Goal: Information Seeking & Learning: Learn about a topic

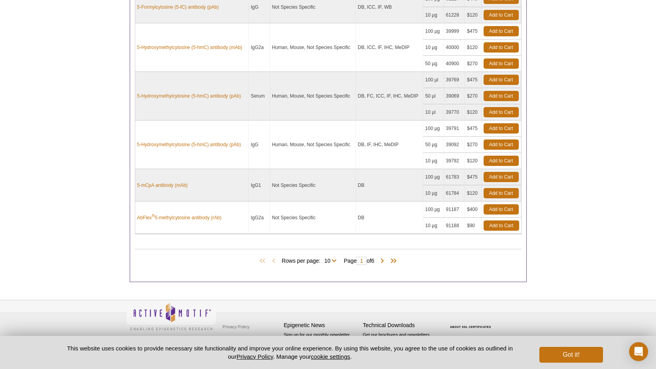
scroll to position [402, 0]
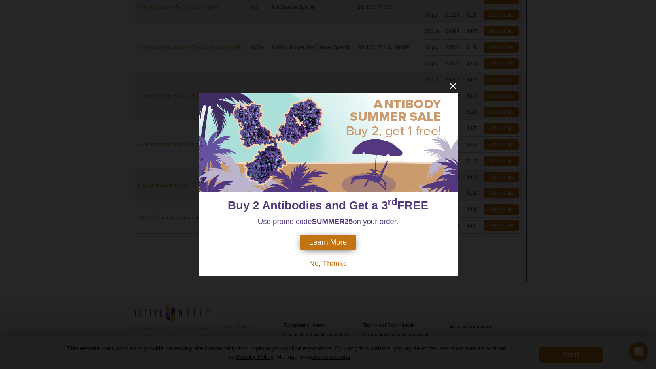
drag, startPoint x: 331, startPoint y: 265, endPoint x: 324, endPoint y: 264, distance: 7.2
click at [331, 265] on span "No, Thanks" at bounding box center [328, 263] width 38 height 8
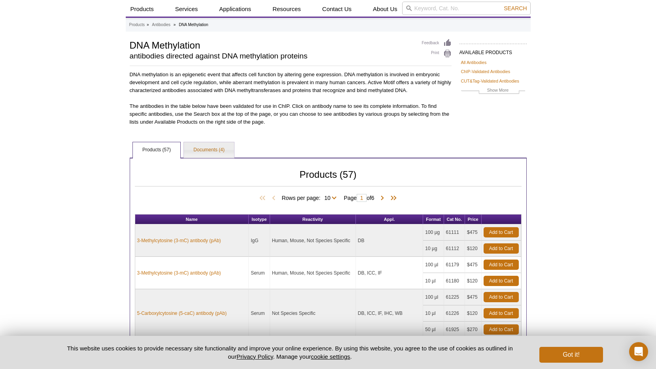
scroll to position [45, 0]
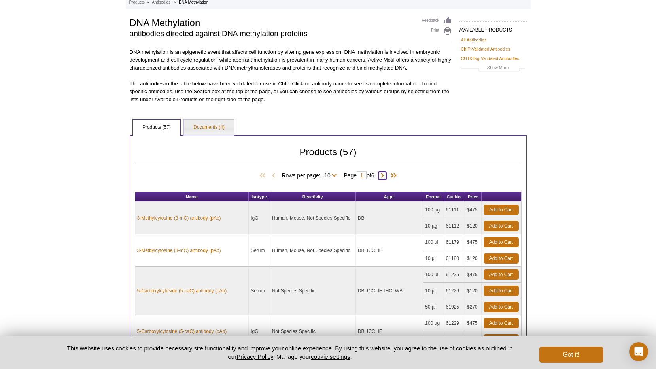
click at [384, 173] on span at bounding box center [383, 176] width 8 height 8
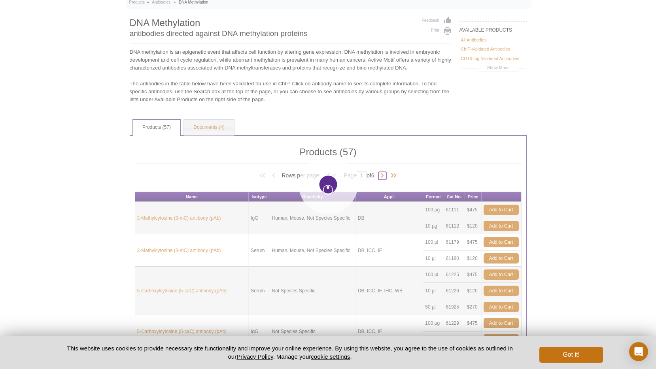
type input "2"
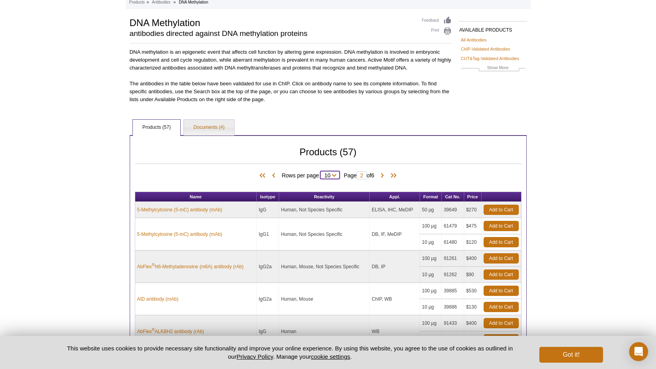
click at [331, 174] on select "10 25 50 All" at bounding box center [327, 177] width 14 height 7
select select "57"
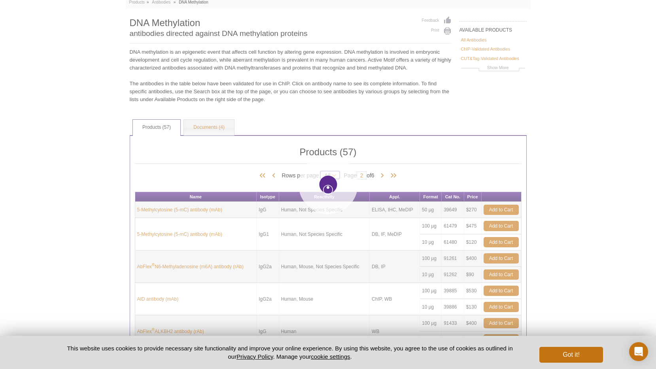
type input "1"
select select "57"
type input "1"
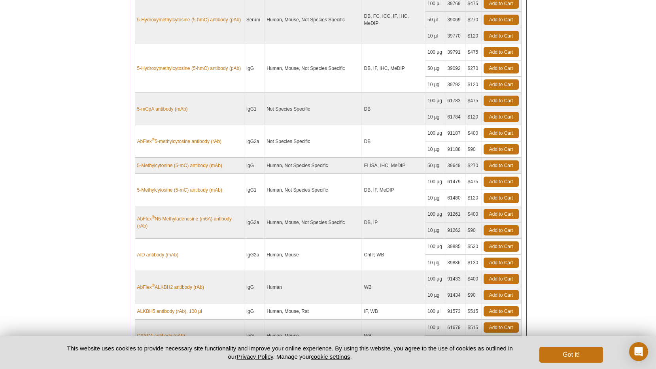
scroll to position [488, 0]
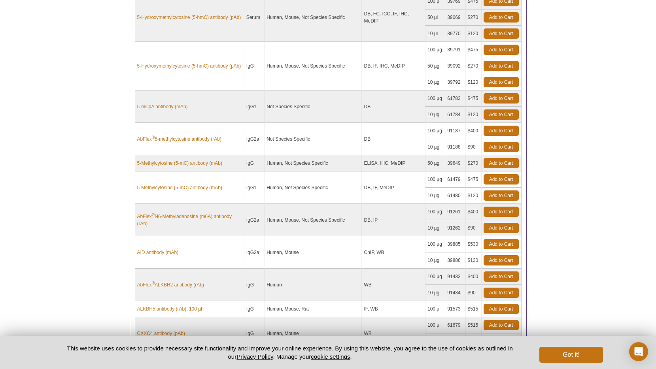
drag, startPoint x: 211, startPoint y: 217, endPoint x: 481, endPoint y: 11, distance: 339.0
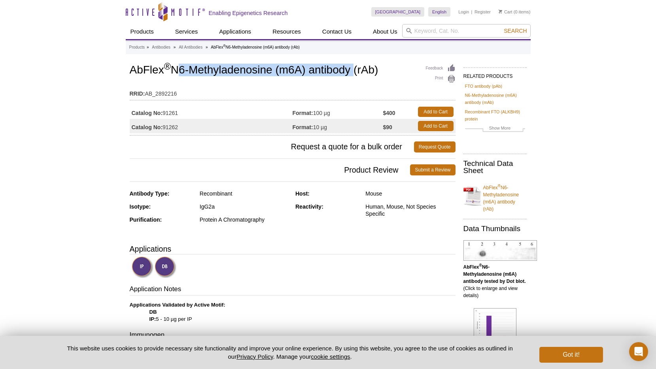
drag, startPoint x: 176, startPoint y: 70, endPoint x: 354, endPoint y: 67, distance: 178.0
click at [355, 67] on h1 "AbFlex ® N6-Methyladenosine (m6A) antibody (rAb)" at bounding box center [293, 70] width 326 height 13
copy h1 "N6-Methyladenosine (m6A) antibody"
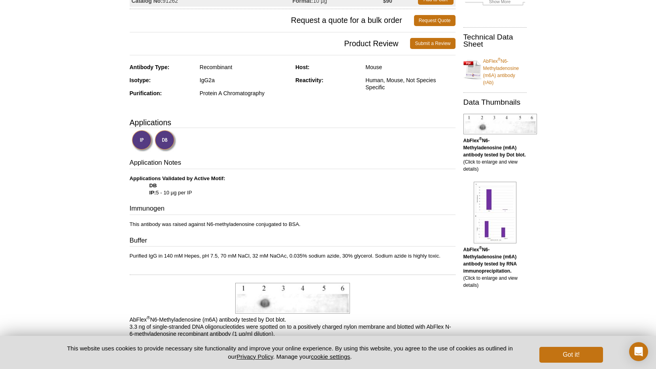
scroll to position [138, 0]
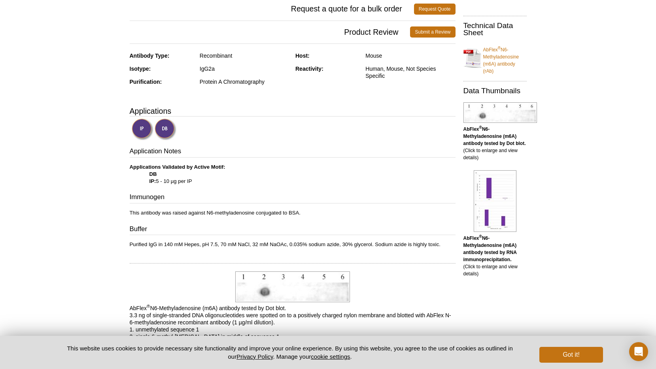
drag, startPoint x: 148, startPoint y: 180, endPoint x: 205, endPoint y: 180, distance: 57.0
click at [205, 180] on p "Applications Validated by Active Motif: DB IP: 5 - 10 µg per IP" at bounding box center [293, 174] width 326 height 21
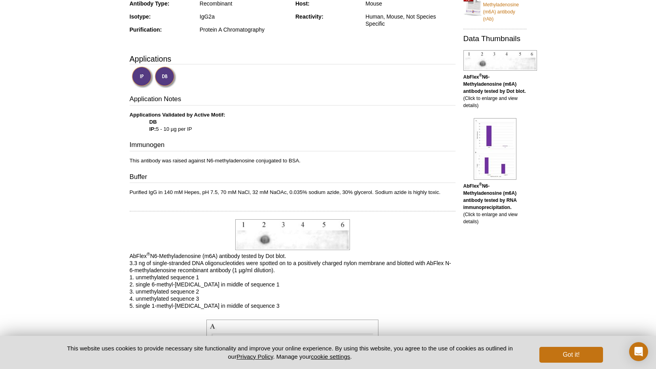
scroll to position [177, 0]
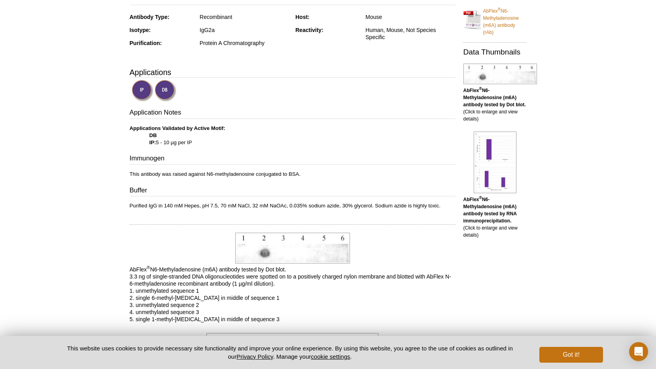
click at [140, 93] on img at bounding box center [143, 91] width 22 height 22
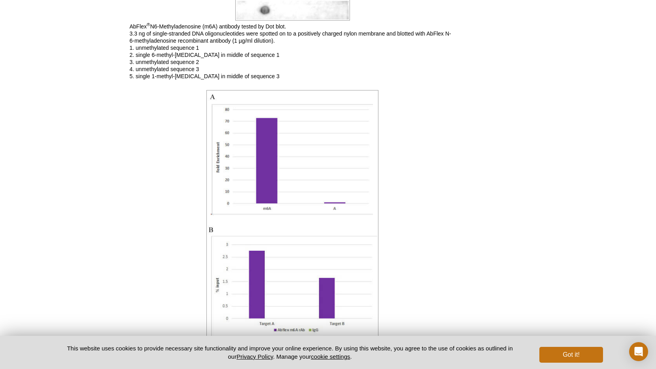
scroll to position [325, 0]
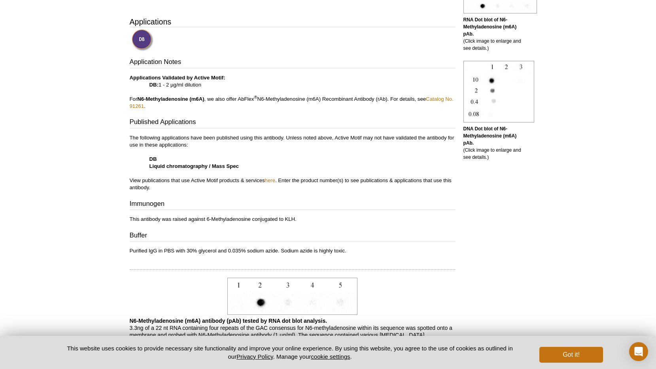
scroll to position [244, 0]
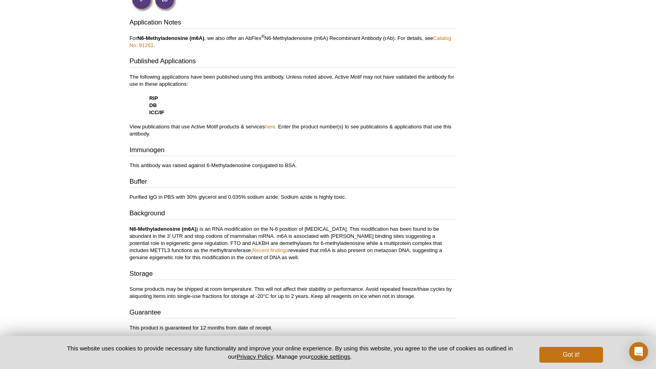
scroll to position [287, 0]
drag, startPoint x: 207, startPoint y: 164, endPoint x: 321, endPoint y: 165, distance: 114.3
click at [318, 165] on p "This antibody was raised against 6-Methyladenosine conjugated to BSA." at bounding box center [293, 165] width 326 height 7
click at [403, 169] on div "Application Notes For N6-Methyladenosine (m6A) , we also offer an AbFlex ® N6-M…" at bounding box center [293, 108] width 326 height 183
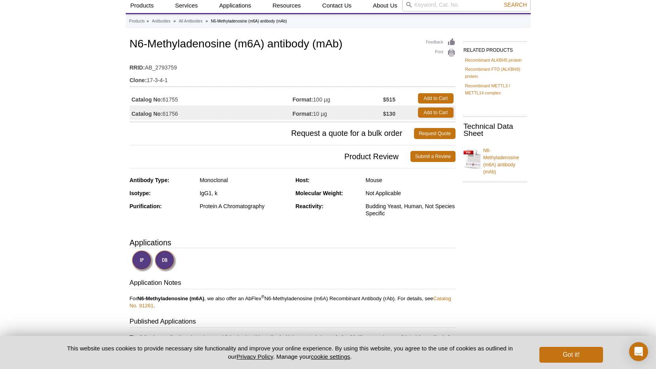
scroll to position [0, 0]
